Goal: Information Seeking & Learning: Check status

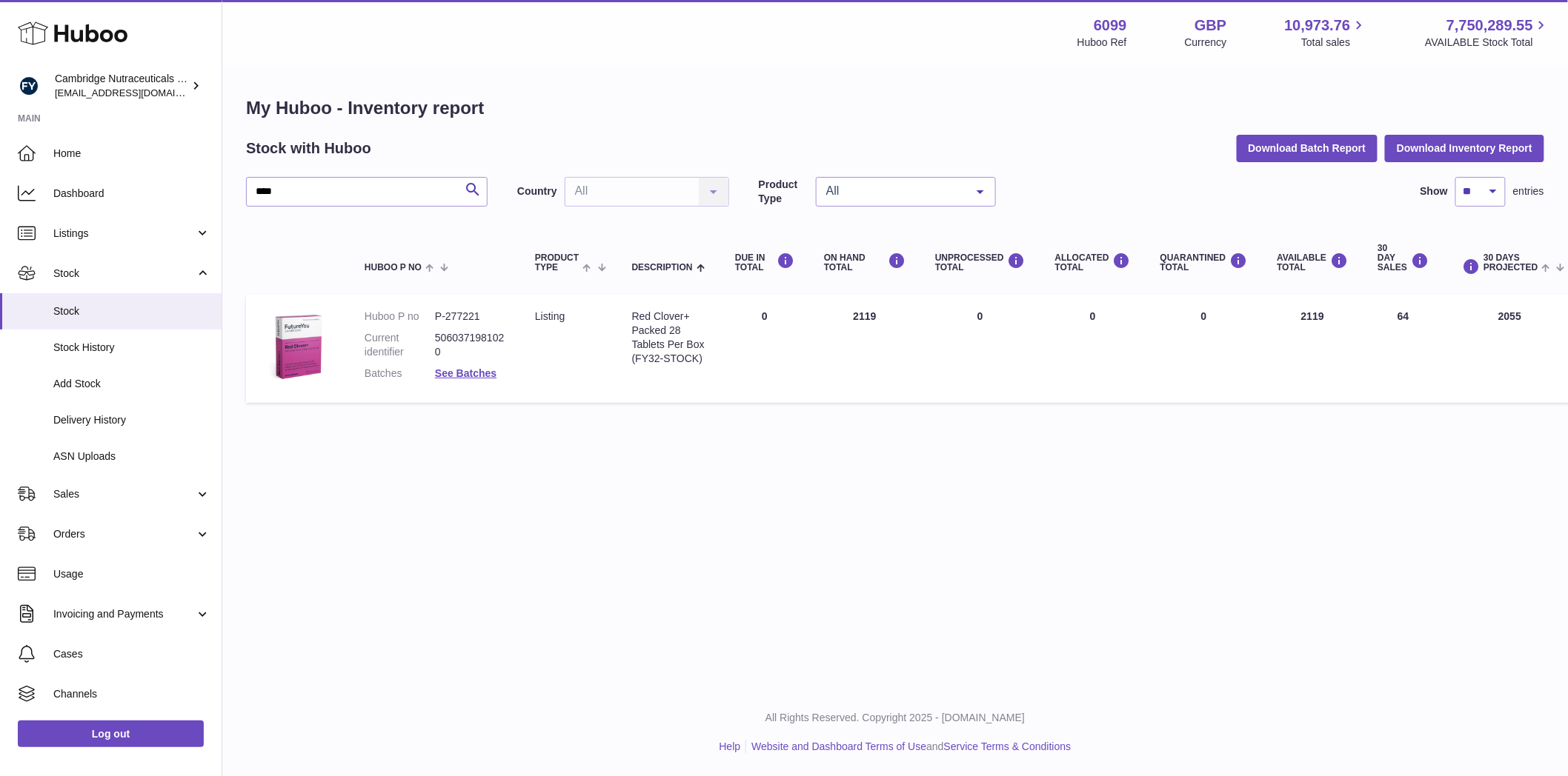
click at [121, 543] on div "Log out" at bounding box center [110, 743] width 221 height 52
click at [123, 543] on link "Log out" at bounding box center [110, 734] width 186 height 27
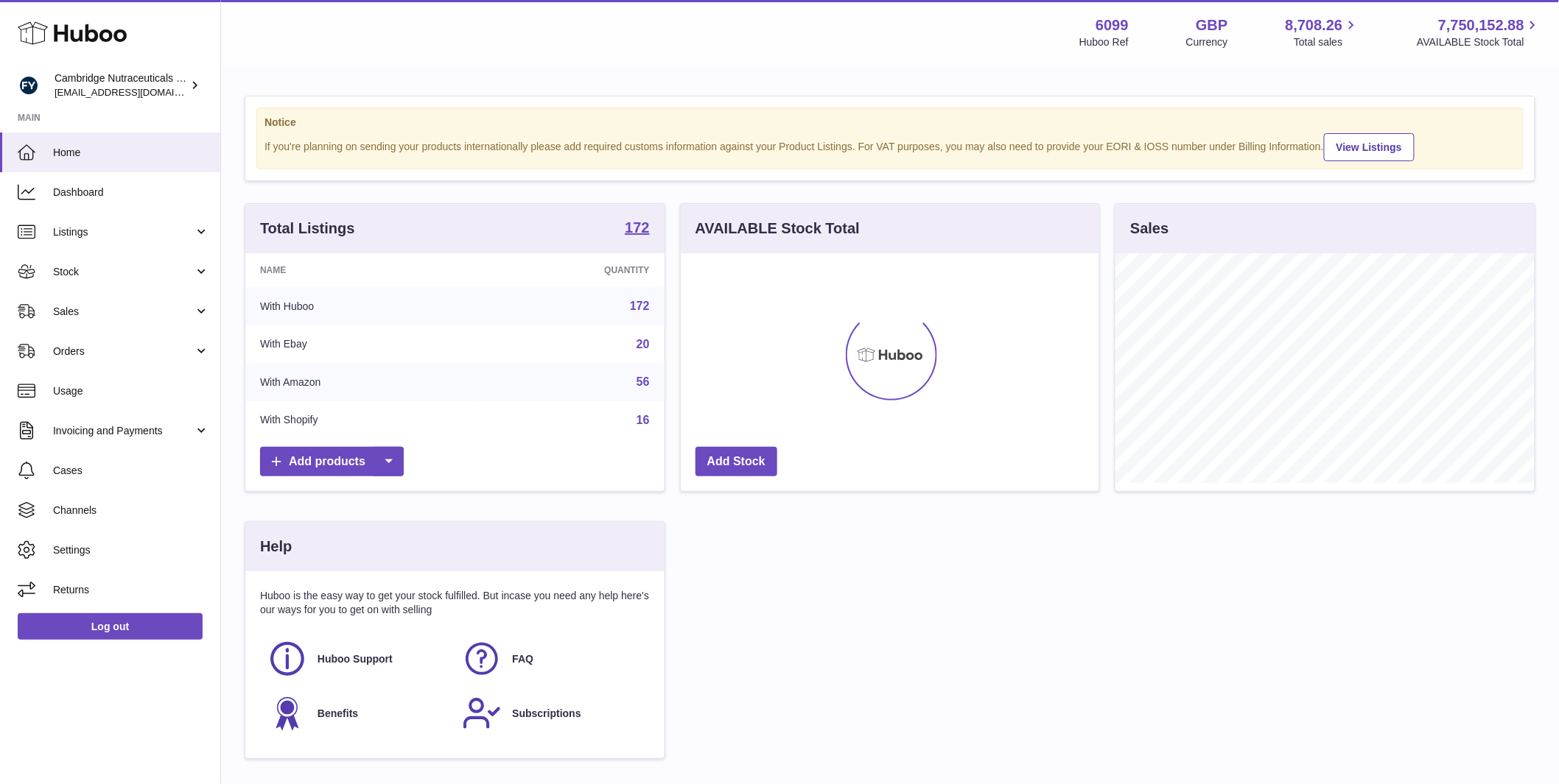
scroll to position [229, 419]
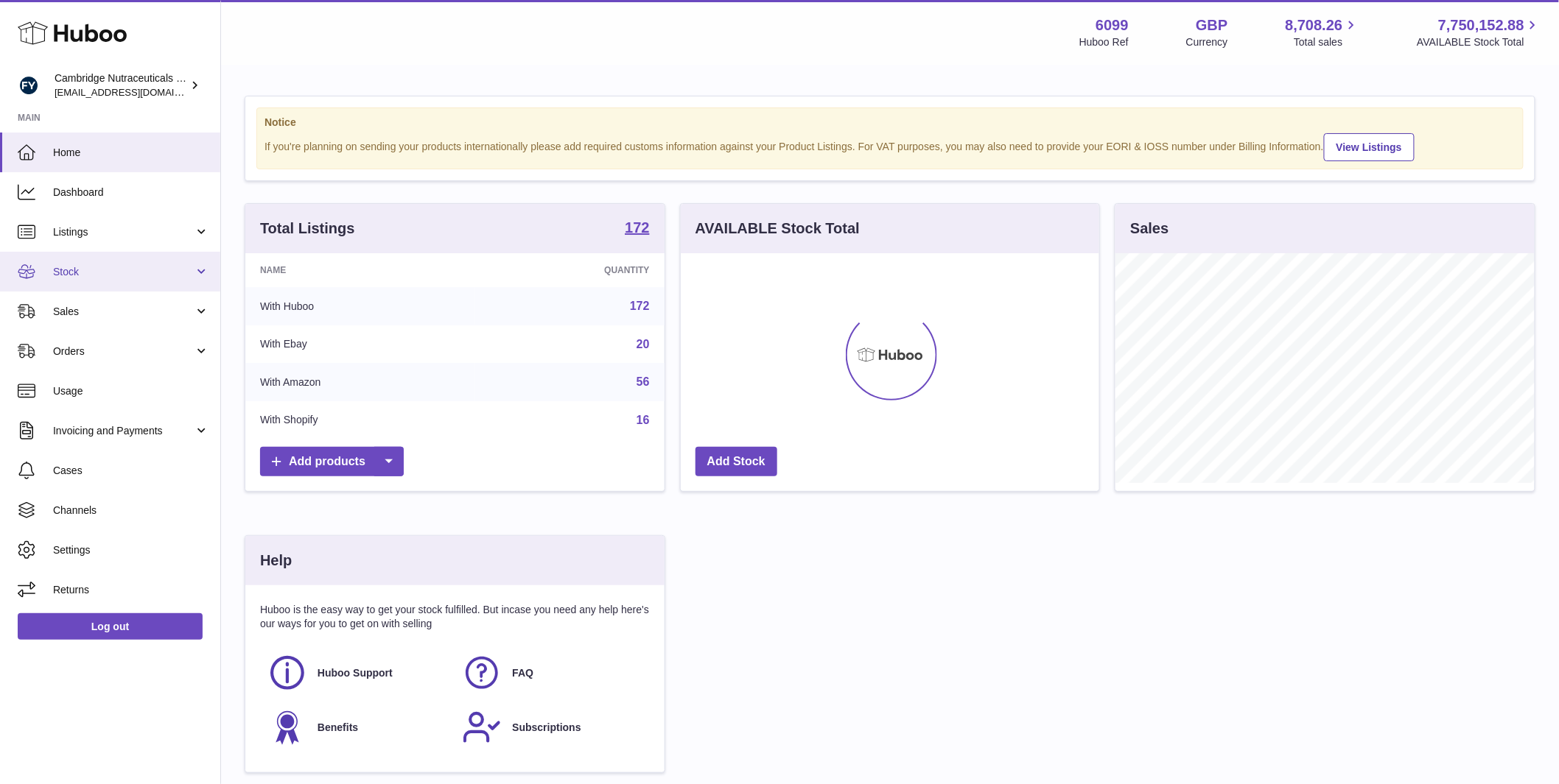
click at [90, 271] on span "Stock" at bounding box center [123, 272] width 141 height 14
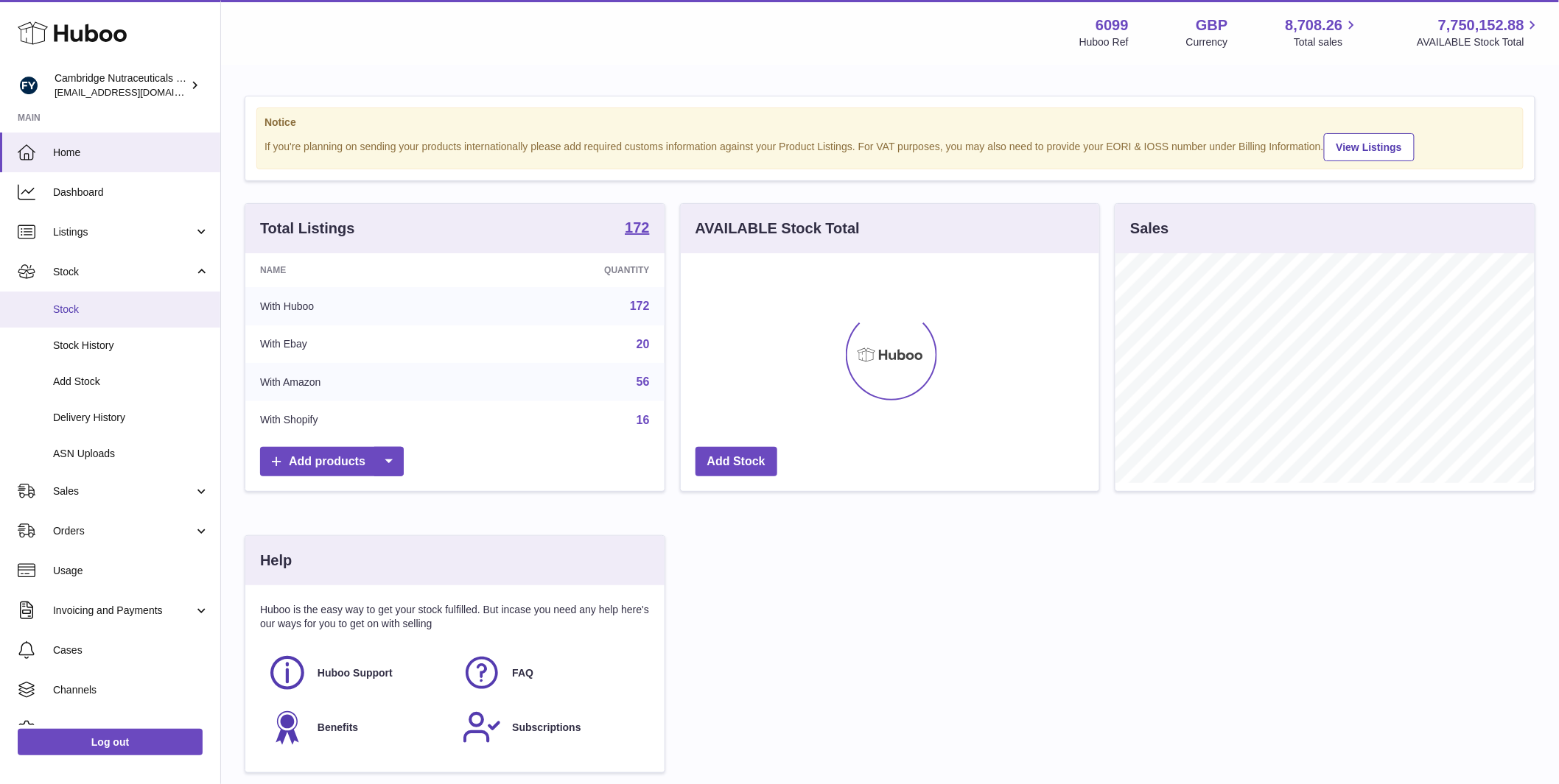
click at [97, 315] on span "Stock" at bounding box center [131, 309] width 156 height 14
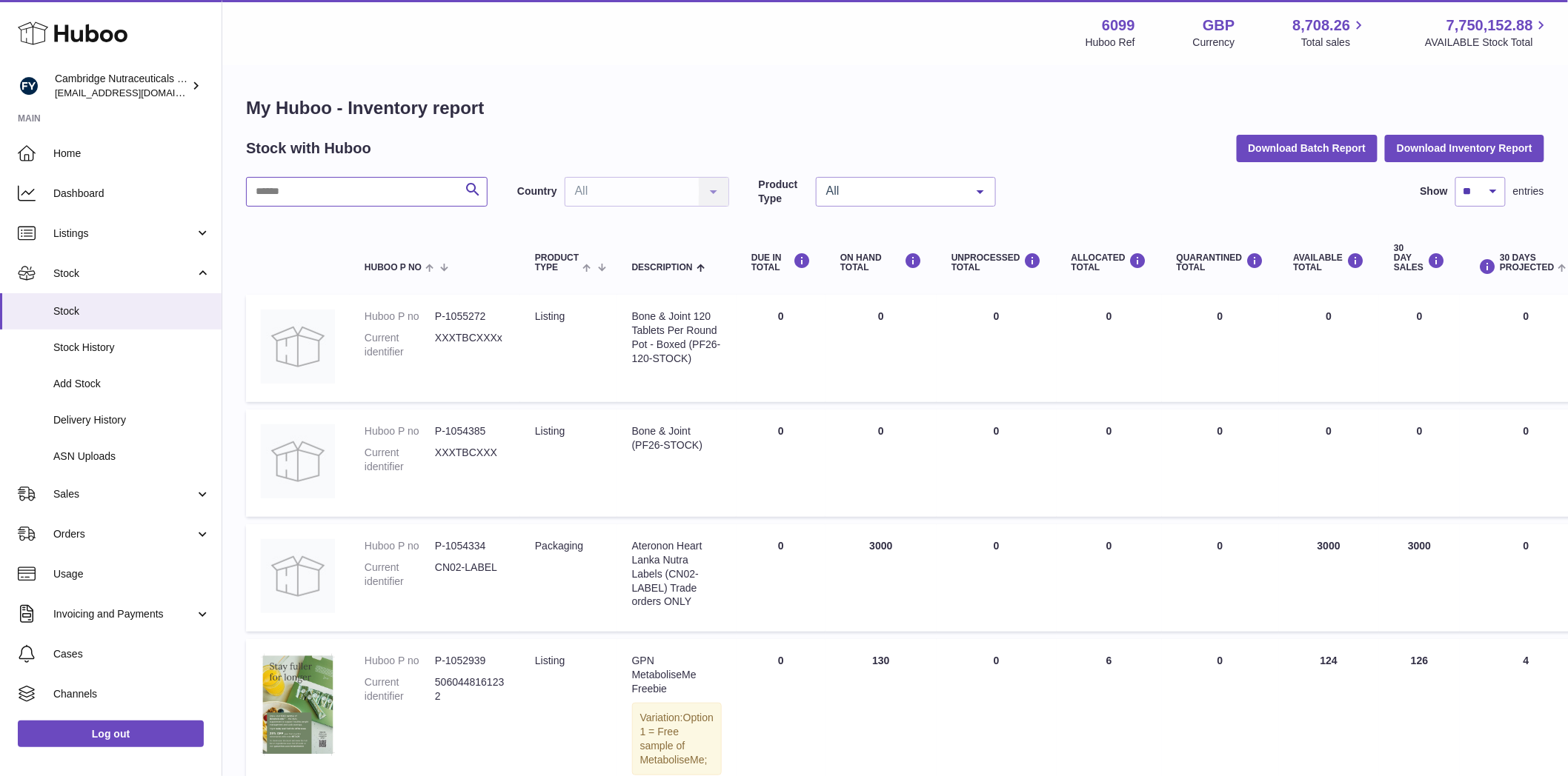
click at [423, 188] on input "text" at bounding box center [367, 191] width 241 height 30
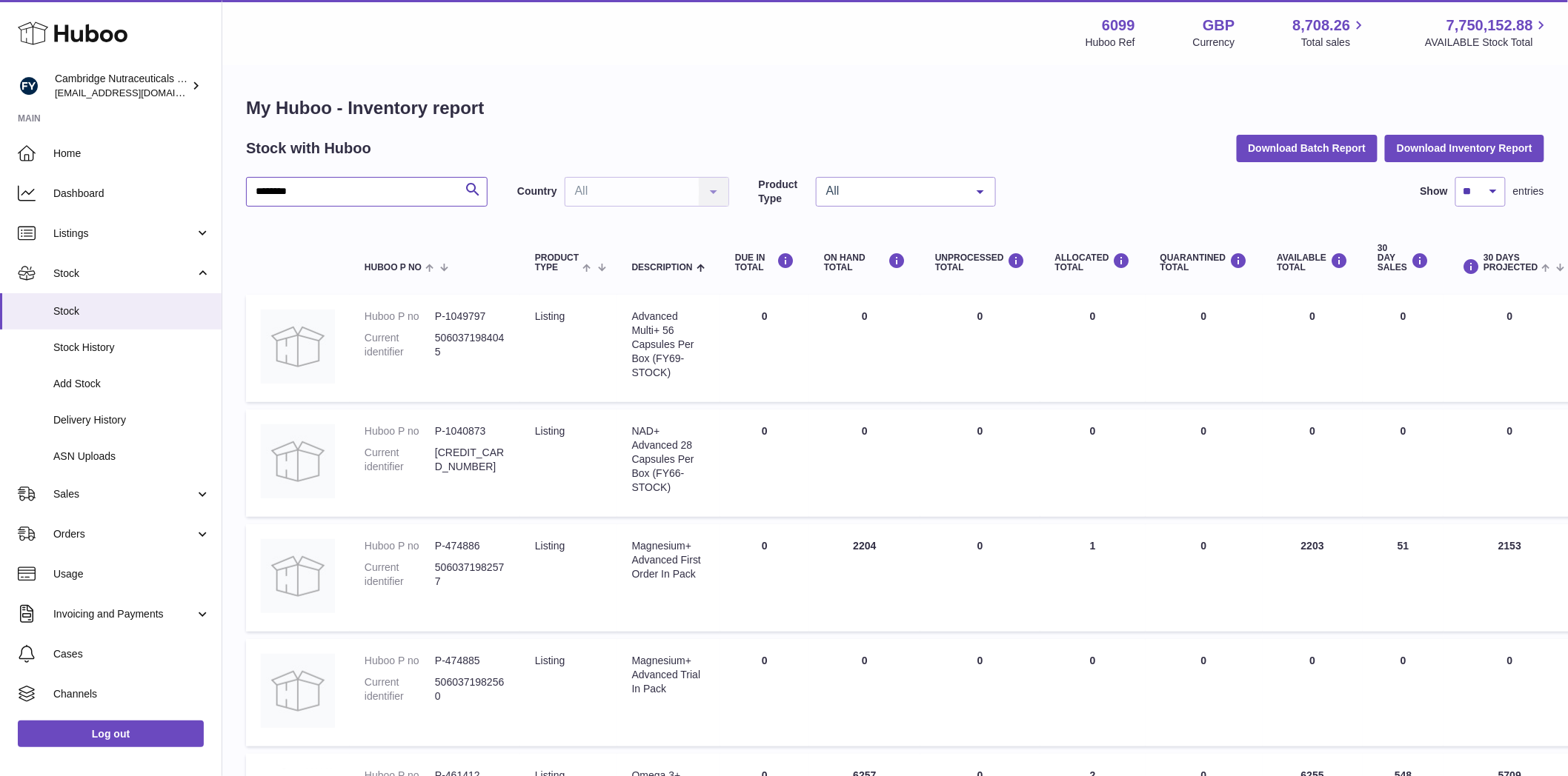
click at [358, 198] on input "********" at bounding box center [367, 191] width 241 height 30
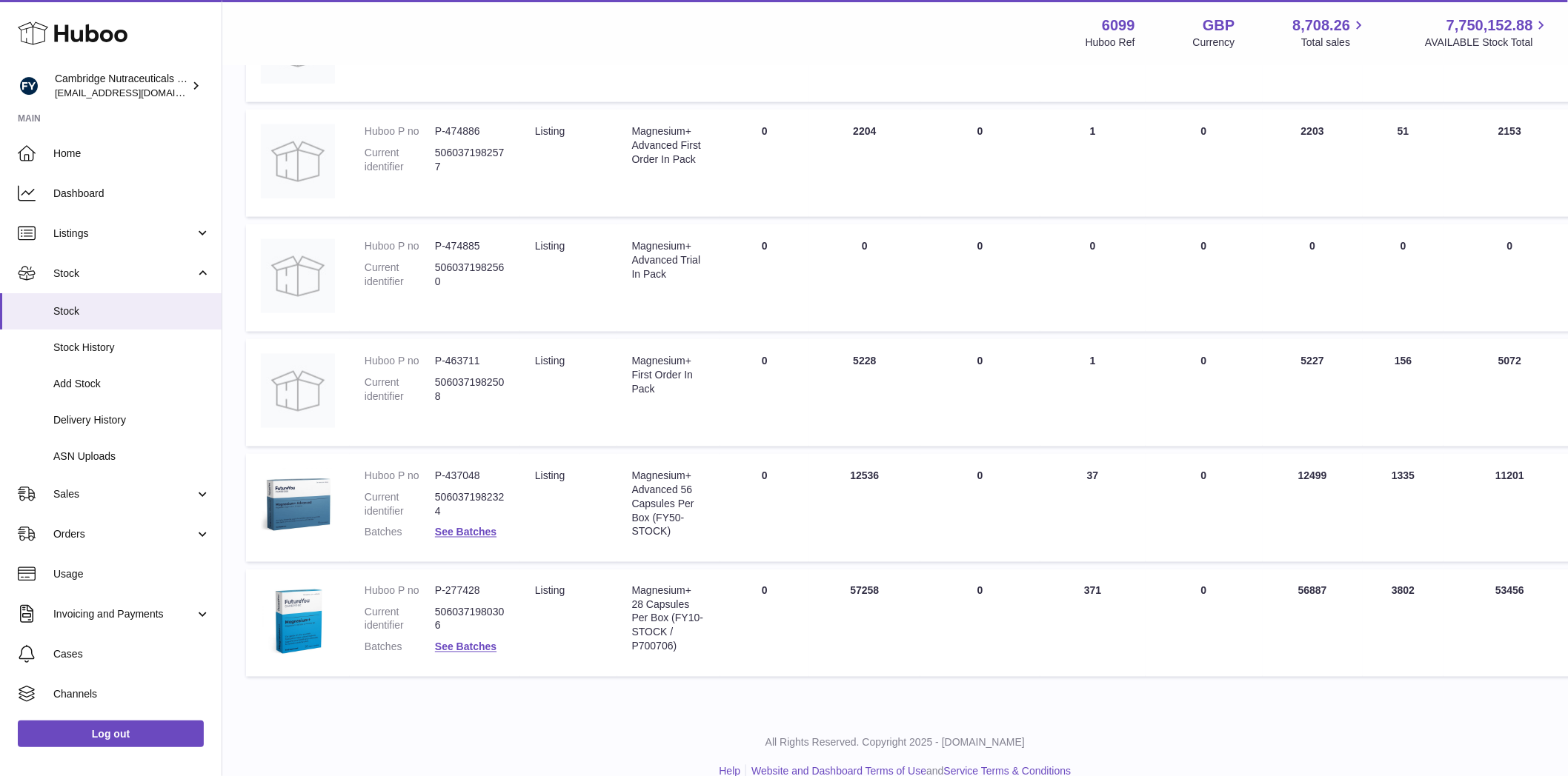
scroll to position [667, 0]
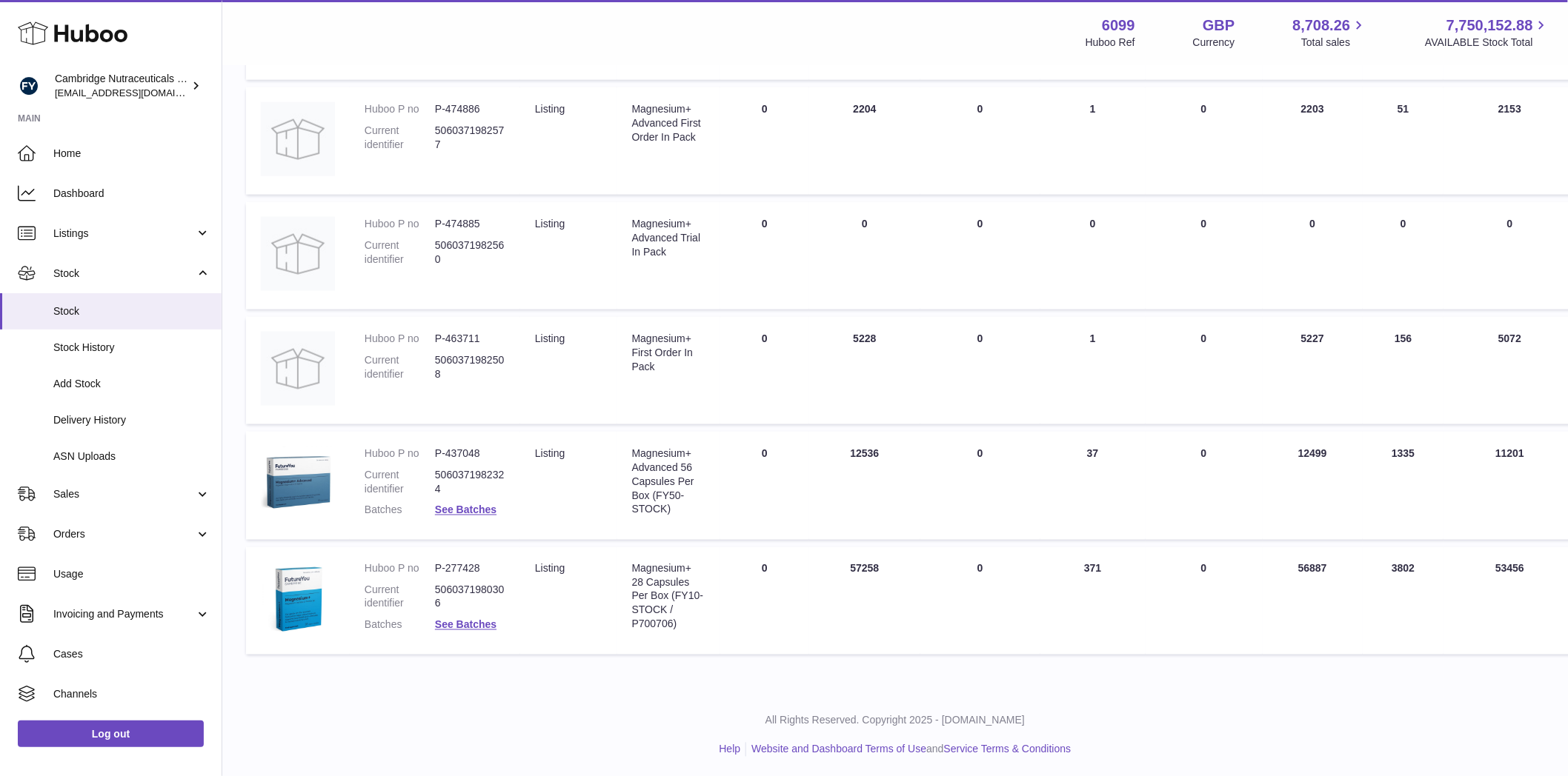
type input "*********"
drag, startPoint x: 1391, startPoint y: 575, endPoint x: 1386, endPoint y: 569, distance: 7.8
click at [1386, 569] on td "30 DAY SALES 3802" at bounding box center [1403, 601] width 81 height 108
click at [1391, 578] on td "30 DAY SALES 3802" at bounding box center [1403, 601] width 81 height 108
drag, startPoint x: 1299, startPoint y: 571, endPoint x: 1329, endPoint y: 570, distance: 30.0
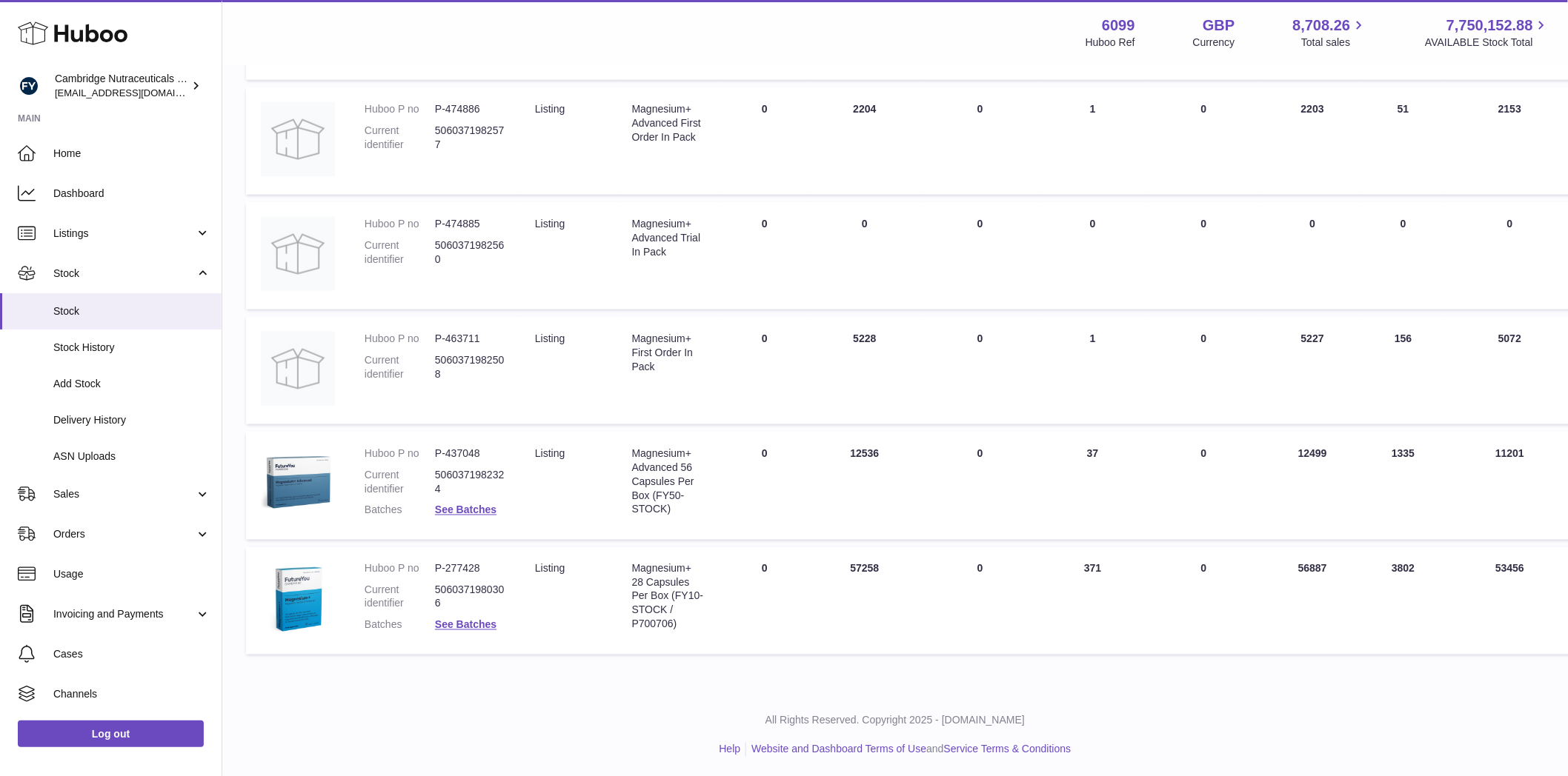
click at [1329, 570] on td "AVAILABLE Total 56887" at bounding box center [1313, 601] width 100 height 108
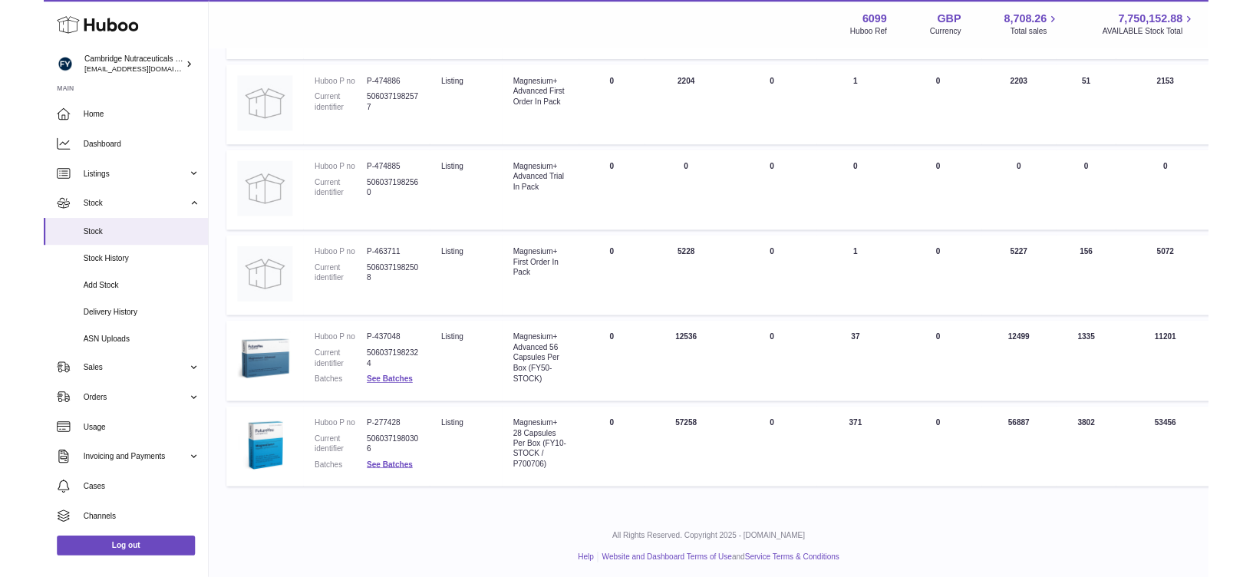
scroll to position [681, 0]
